Goal: Task Accomplishment & Management: Complete application form

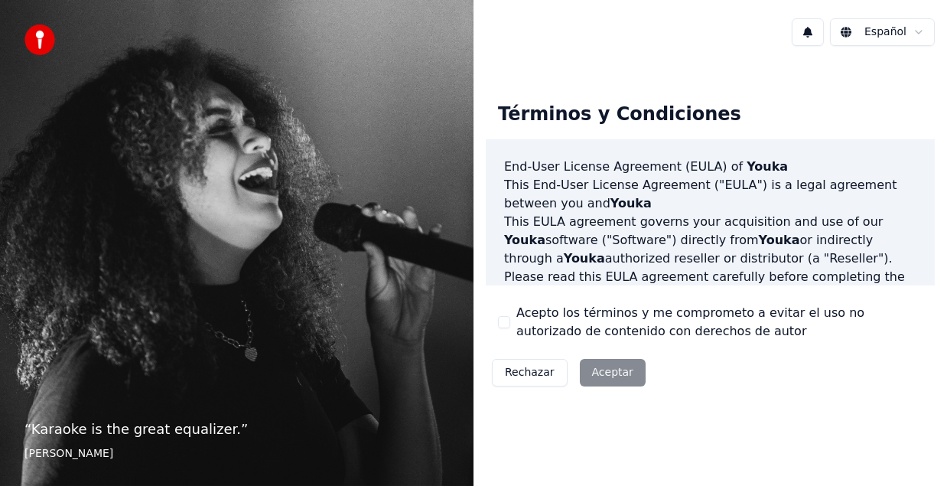
drag, startPoint x: 684, startPoint y: 344, endPoint x: 502, endPoint y: 323, distance: 183.3
click at [507, 309] on div "Términos y Condiciones End-User License Agreement ([PERSON_NAME]) of Youka This…" at bounding box center [710, 240] width 449 height 301
click at [503, 320] on button "Acepto los términos y me comprometo a evitar el uso no autorizado de contenido …" at bounding box center [504, 322] width 12 height 12
click at [502, 323] on button "Acepto los términos y me comprometo a evitar el uso no autorizado de contenido …" at bounding box center [504, 322] width 12 height 12
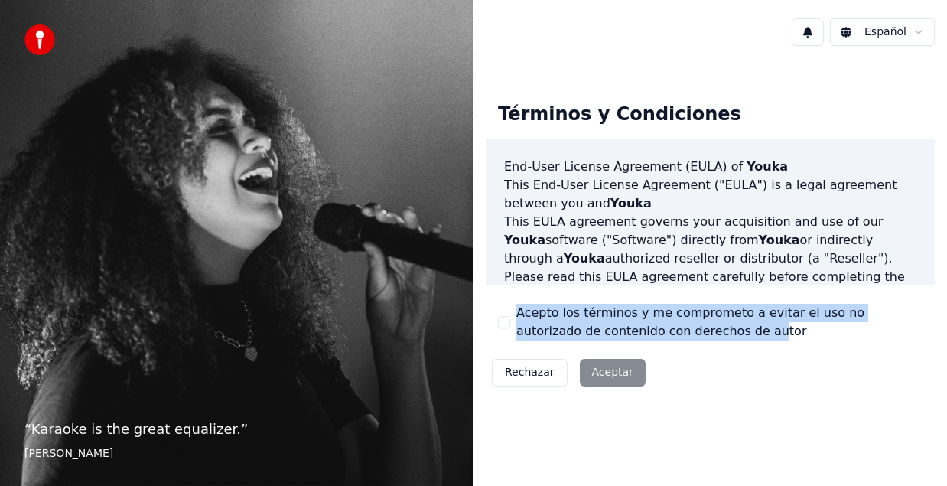
click at [504, 321] on button "Acepto los términos y me comprometo a evitar el uso no autorizado de contenido …" at bounding box center [504, 322] width 12 height 12
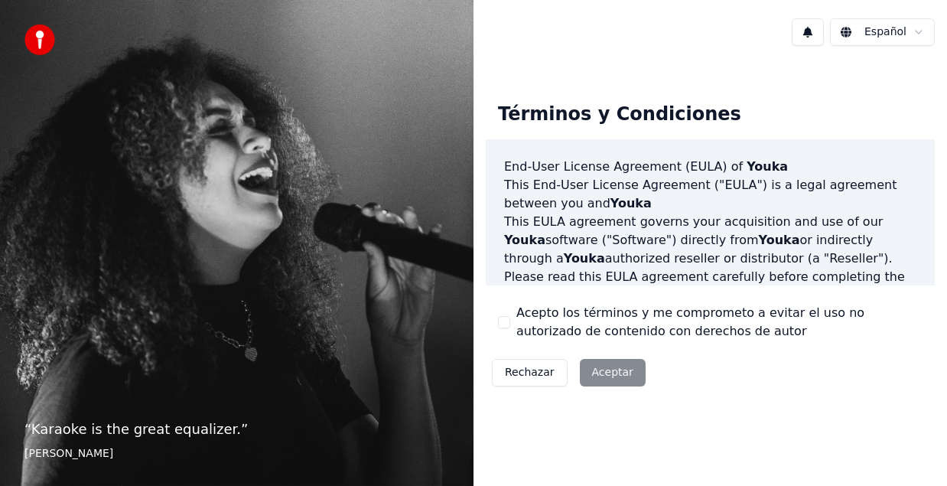
click at [607, 371] on div "Rechazar Aceptar" at bounding box center [569, 373] width 166 height 40
click at [504, 316] on button "Acepto los términos y me comprometo a evitar el uso no autorizado de contenido …" at bounding box center [504, 322] width 12 height 12
click at [600, 365] on button "Aceptar" at bounding box center [613, 373] width 66 height 28
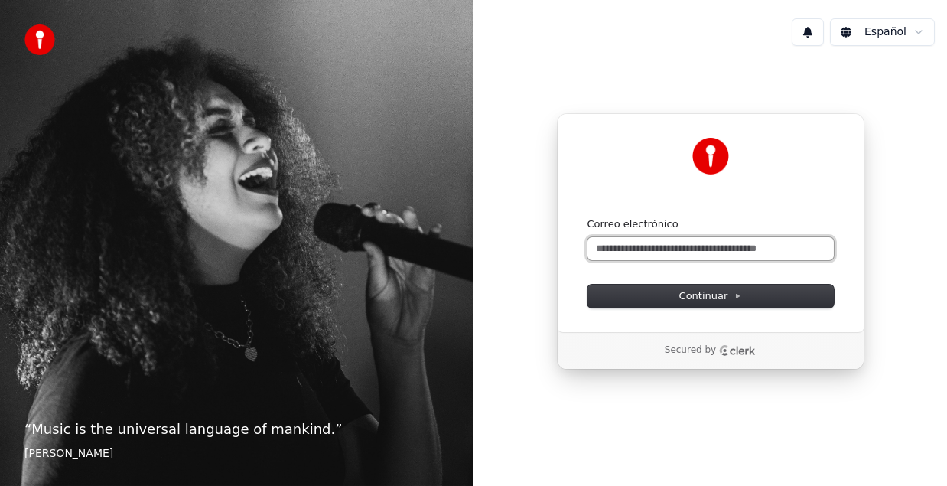
click at [646, 249] on input "Correo electrónico" at bounding box center [710, 248] width 246 height 23
click at [655, 249] on input "Correo electrónico" at bounding box center [710, 248] width 246 height 23
type input "**********"
